Goal: Find specific page/section: Find specific page/section

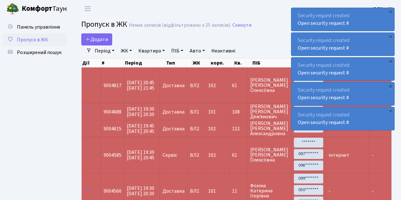
select select "25"
click at [39, 41] on span "Пропуск в ЖК" at bounding box center [32, 39] width 31 height 7
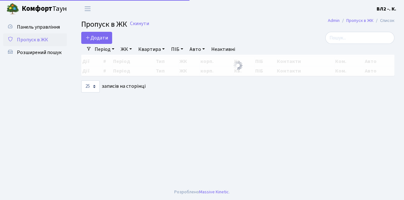
select select "25"
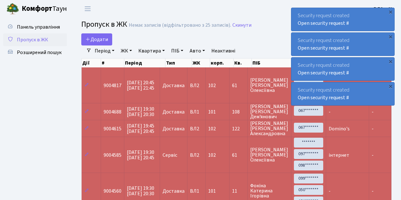
click at [46, 39] on span "Пропуск в ЖК" at bounding box center [32, 39] width 31 height 7
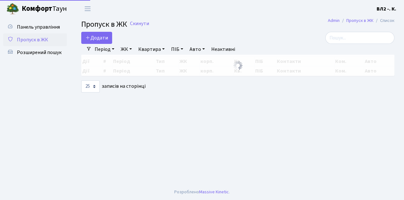
select select "25"
